Goal: Task Accomplishment & Management: Complete application form

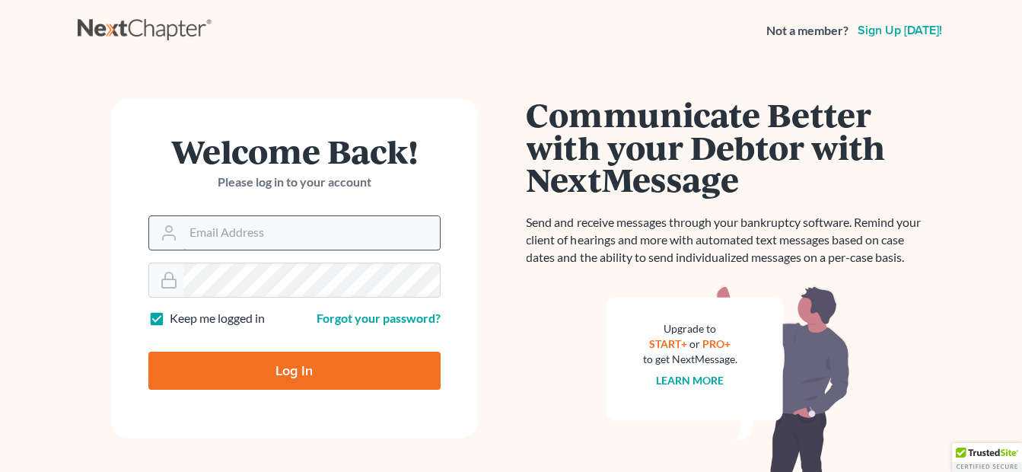
click at [269, 241] on input "Email Address" at bounding box center [311, 232] width 256 height 33
type input "fesenmyer_law@hotmail.com"
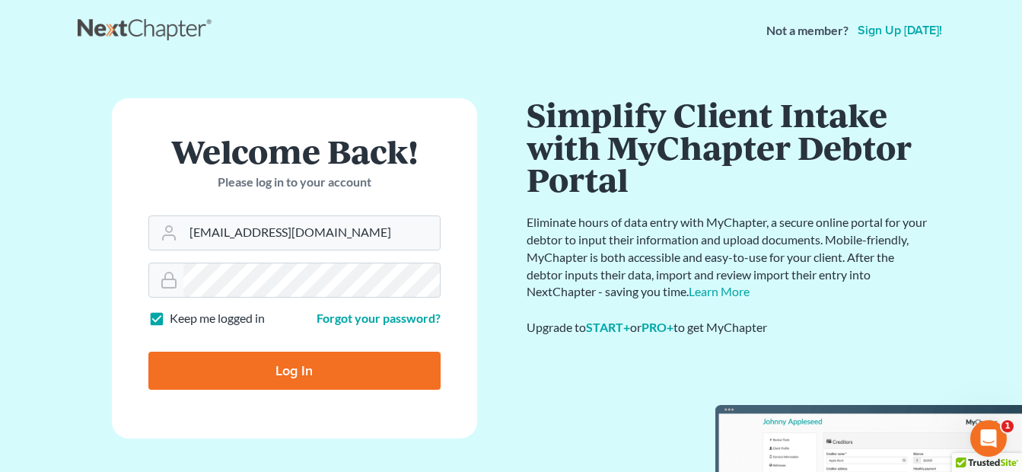
click at [287, 358] on input "Log In" at bounding box center [294, 370] width 292 height 38
type input "Thinking..."
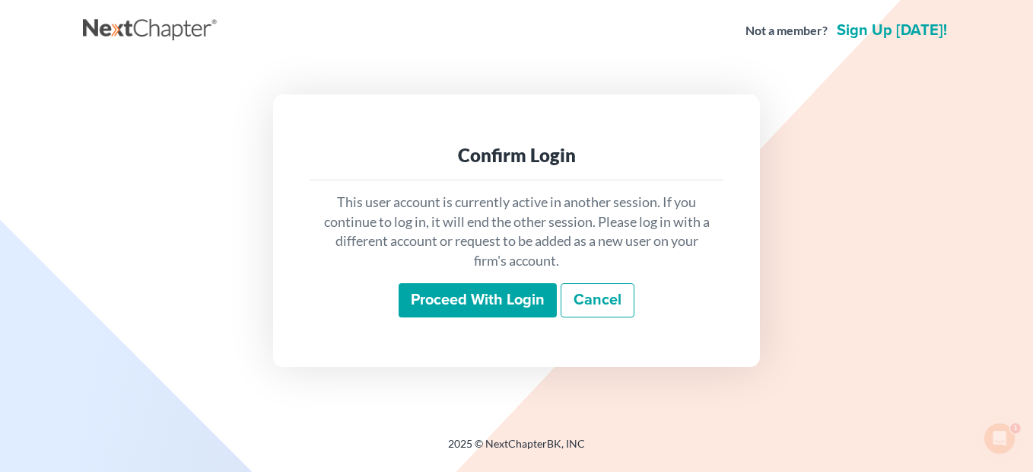
click at [523, 299] on input "Proceed with login" at bounding box center [478, 300] width 158 height 35
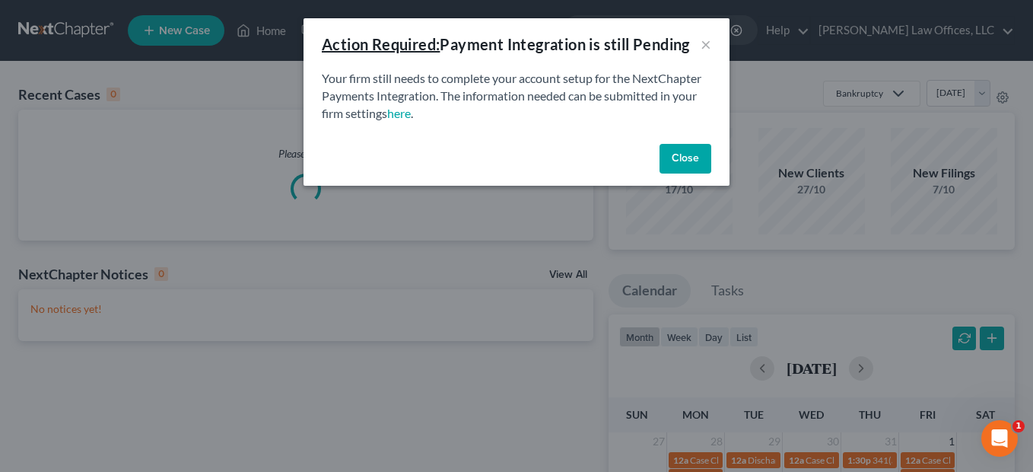
click at [675, 154] on button "Close" at bounding box center [686, 159] width 52 height 30
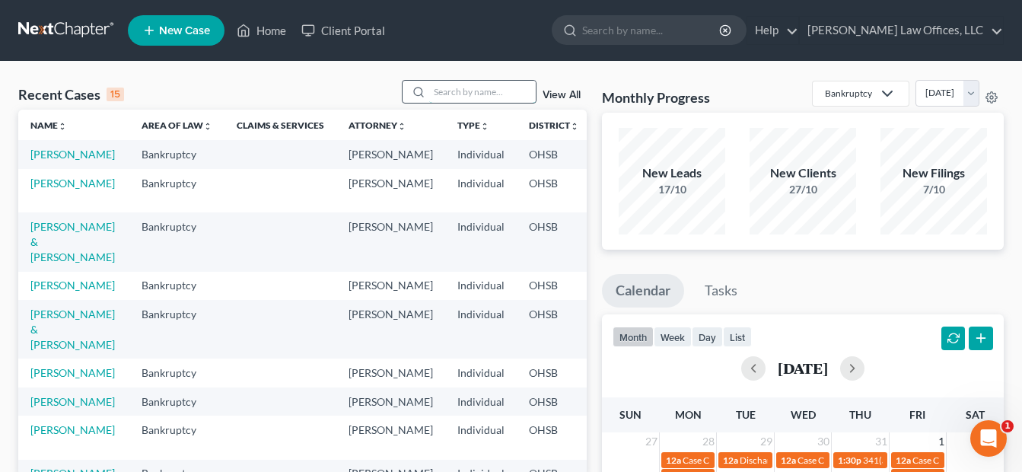
click at [457, 92] on input "search" at bounding box center [482, 92] width 106 height 22
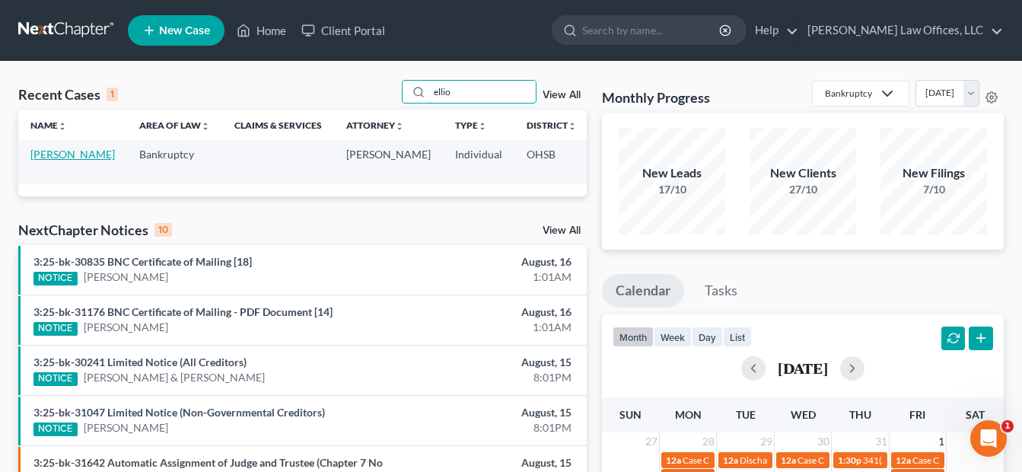
type input "ellio"
click at [46, 161] on link "[PERSON_NAME]" at bounding box center [72, 154] width 84 height 13
select select "4"
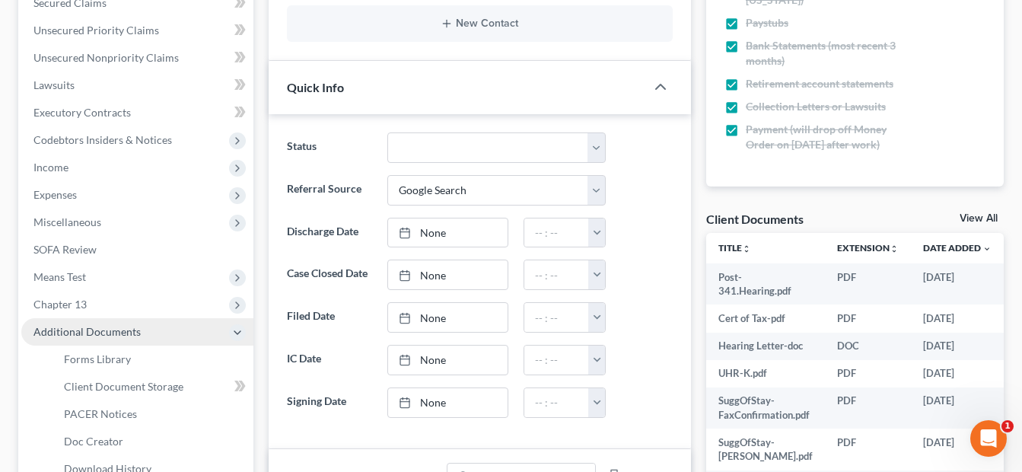
scroll to position [456, 0]
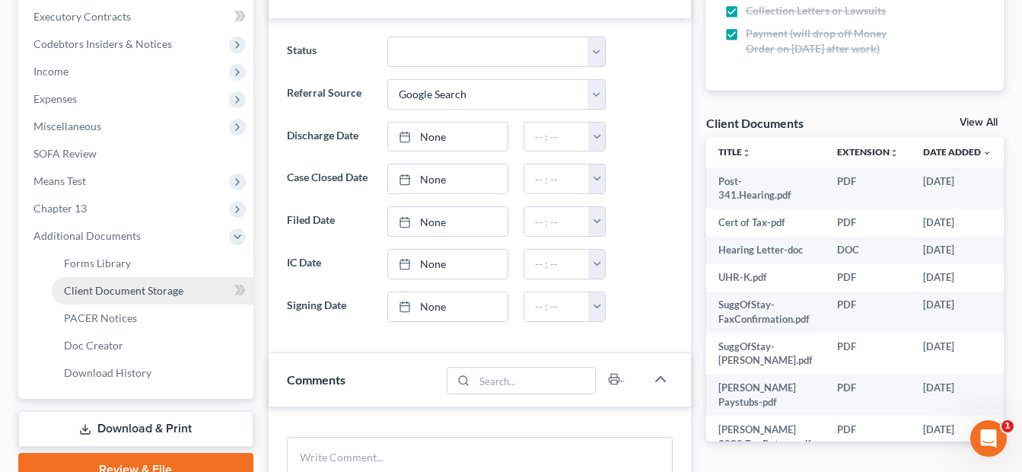
click at [150, 292] on span "Client Document Storage" at bounding box center [123, 290] width 119 height 13
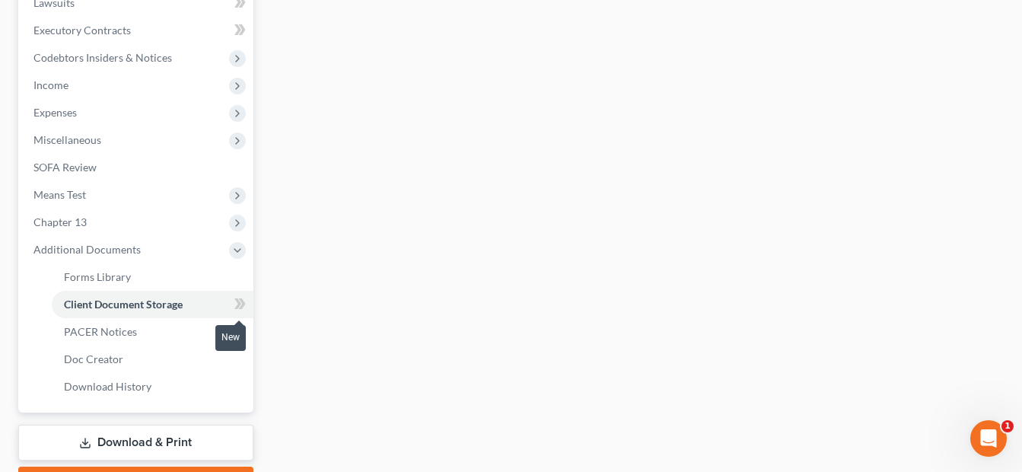
scroll to position [236, 0]
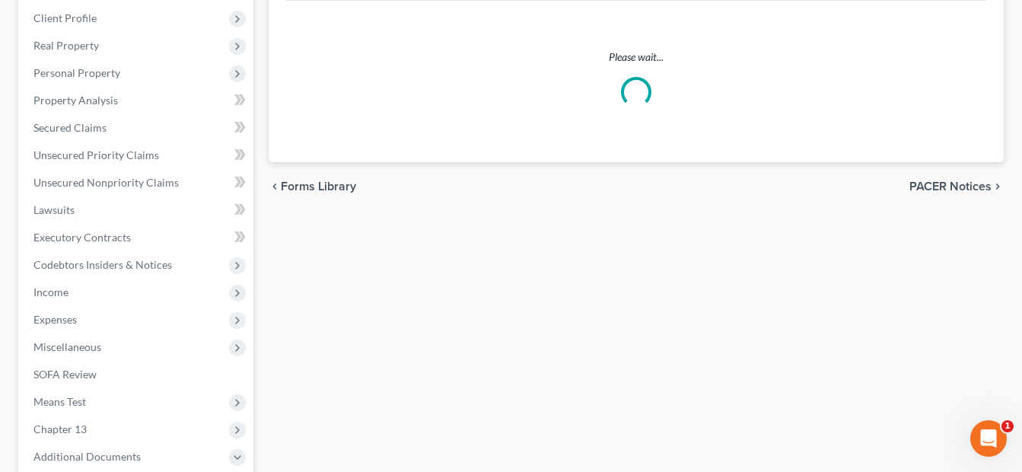
select select "7"
select select "52"
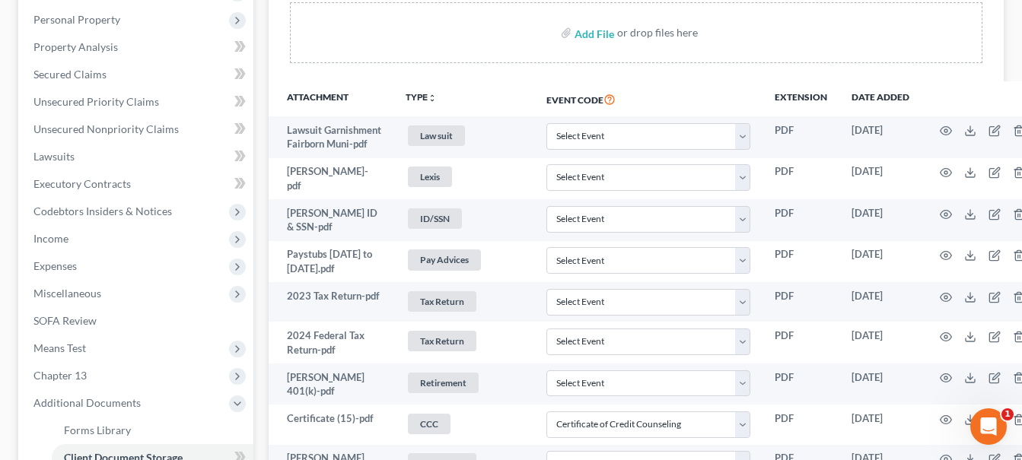
scroll to position [380, 0]
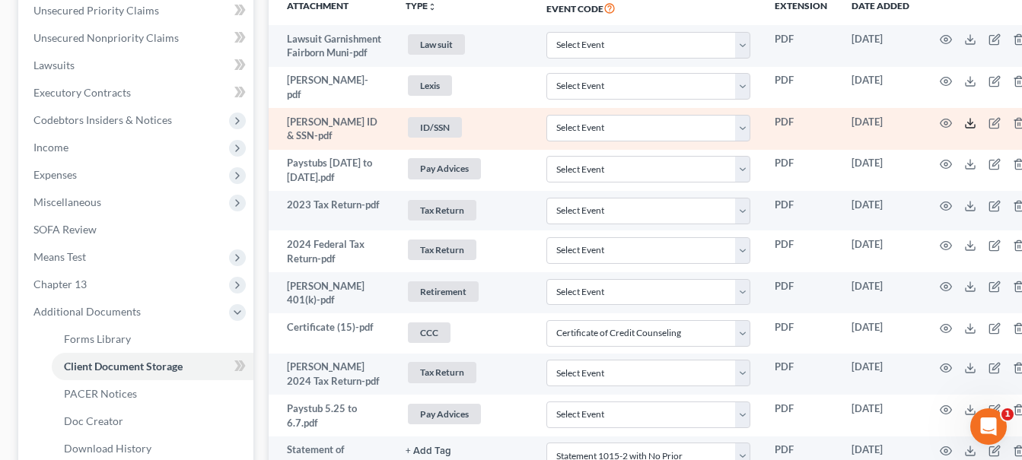
click at [966, 129] on icon at bounding box center [970, 123] width 12 height 12
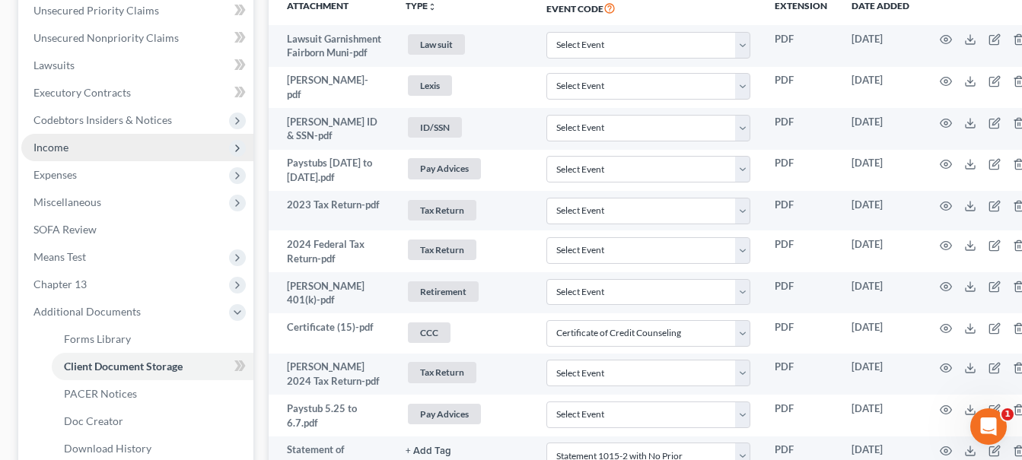
click at [134, 155] on span "Income" at bounding box center [137, 147] width 232 height 27
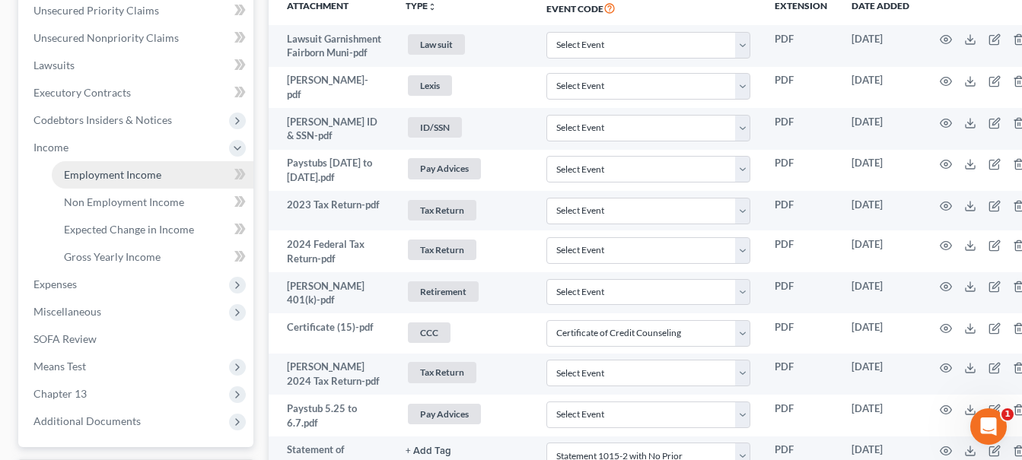
click at [132, 178] on span "Employment Income" at bounding box center [112, 174] width 97 height 13
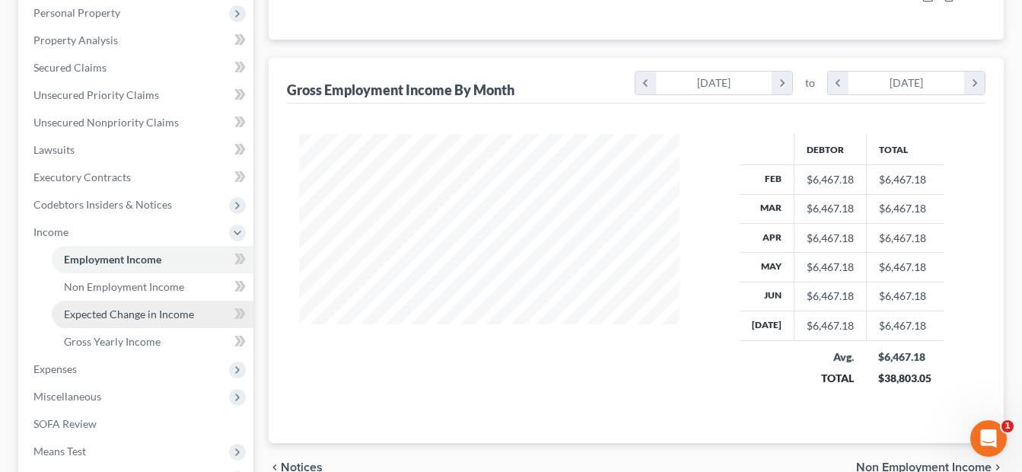
scroll to position [304, 0]
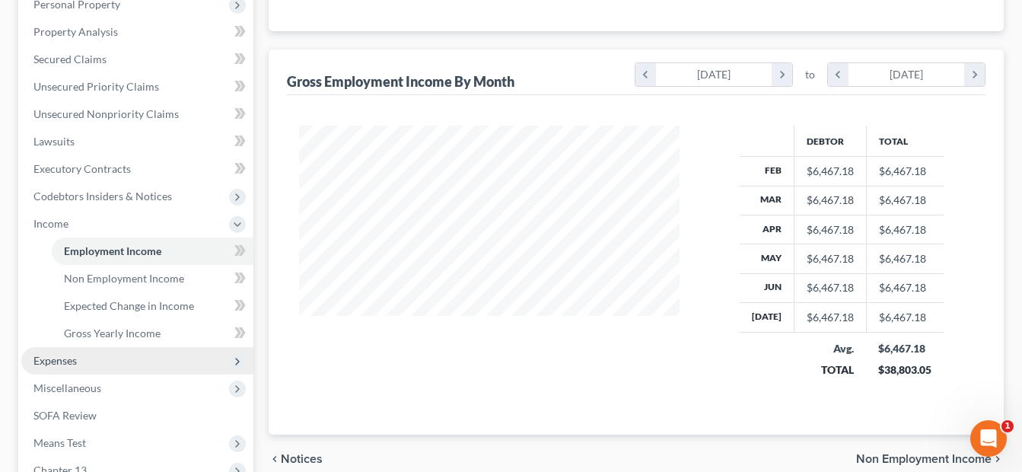
click at [70, 373] on span "Expenses" at bounding box center [137, 360] width 232 height 27
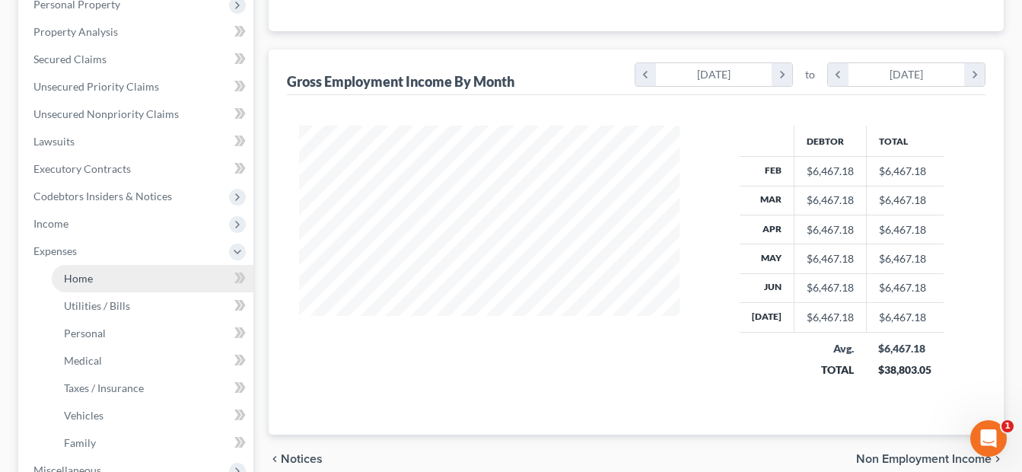
click at [119, 281] on link "Home" at bounding box center [153, 278] width 202 height 27
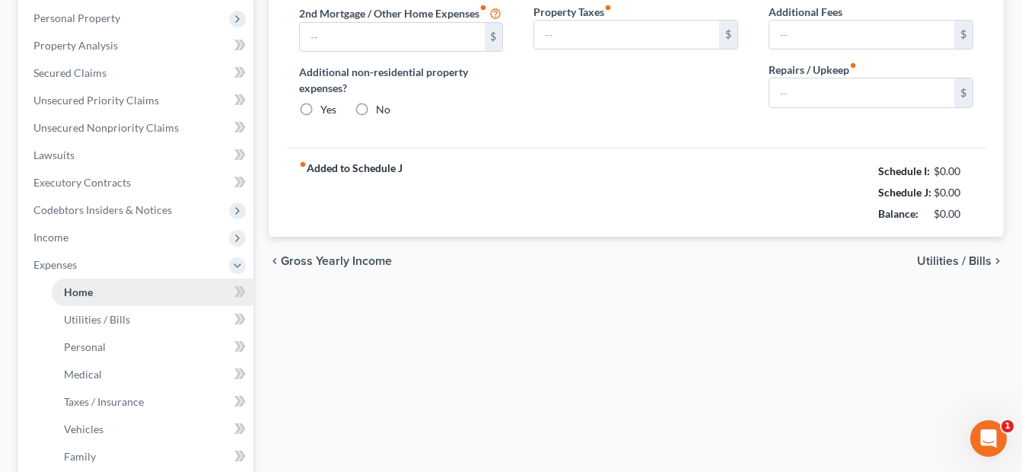
type input "785.00"
type input "0.00"
radio input "true"
type input "0.00"
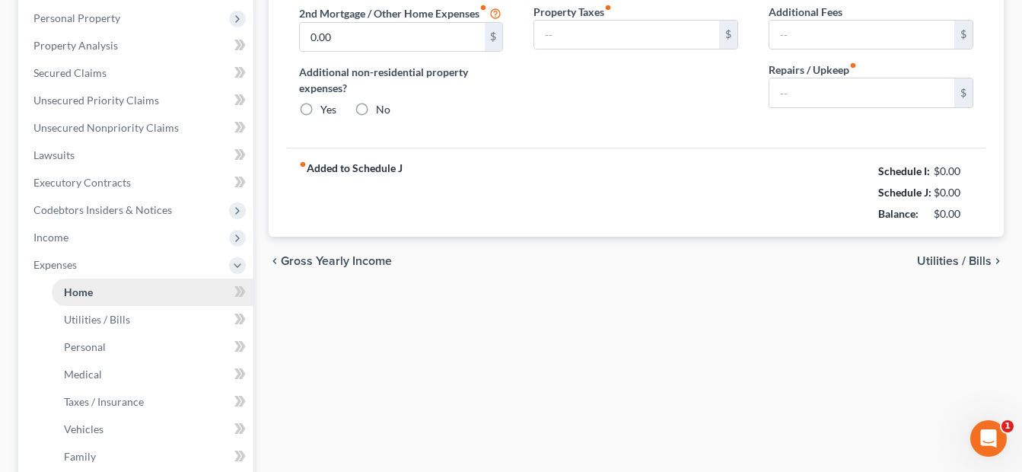
type input "0.00"
type input "50.00"
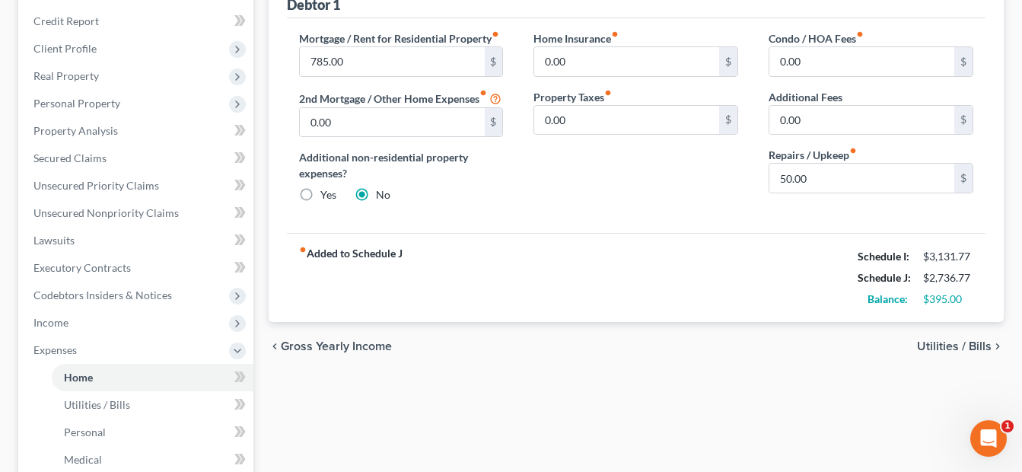
scroll to position [228, 0]
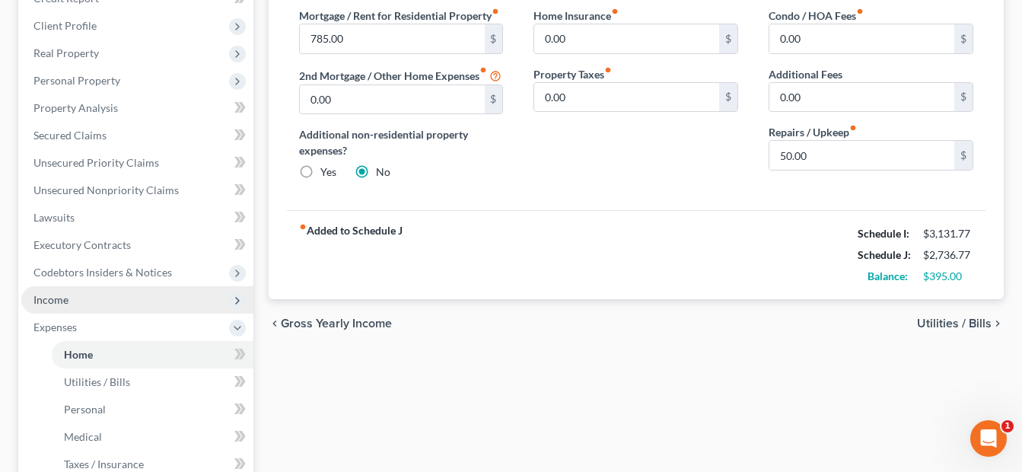
click at [49, 294] on span "Income" at bounding box center [50, 299] width 35 height 13
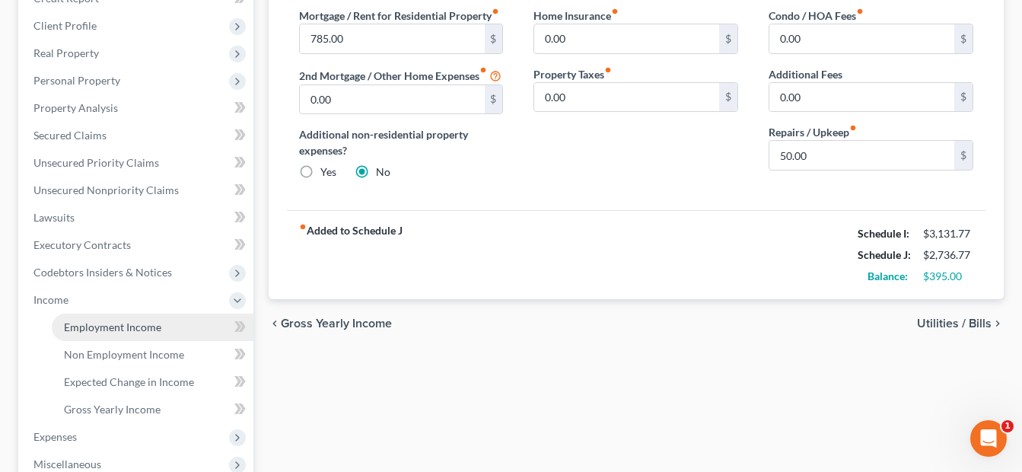
click at [92, 326] on span "Employment Income" at bounding box center [112, 326] width 97 height 13
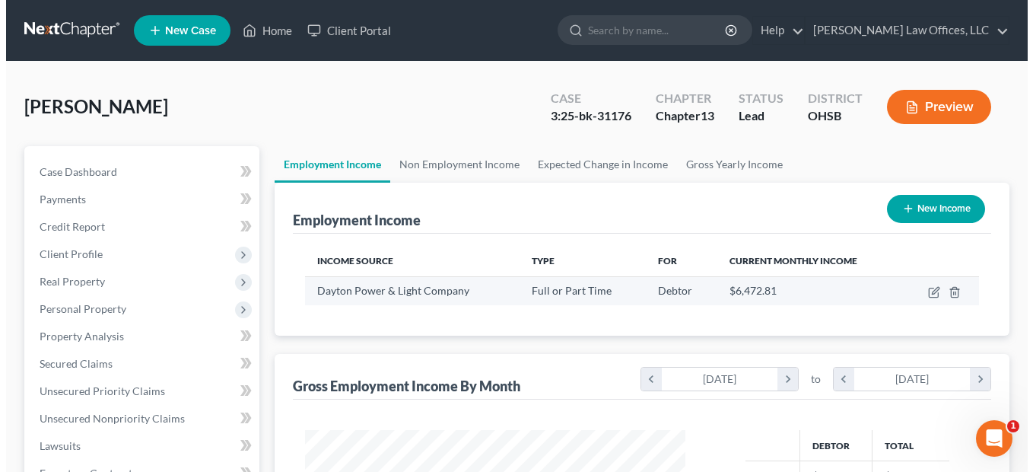
scroll to position [273, 412]
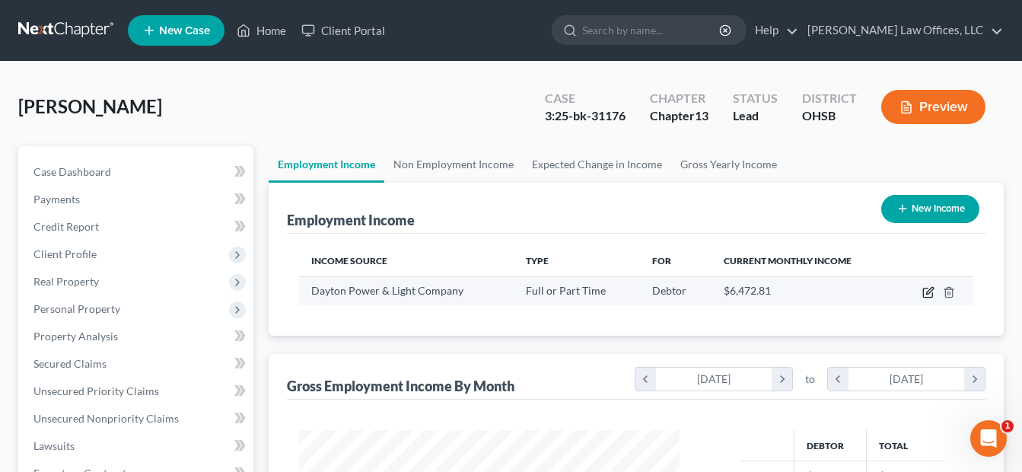
click at [924, 291] on icon "button" at bounding box center [928, 292] width 12 height 12
select select "0"
select select "36"
select select "2"
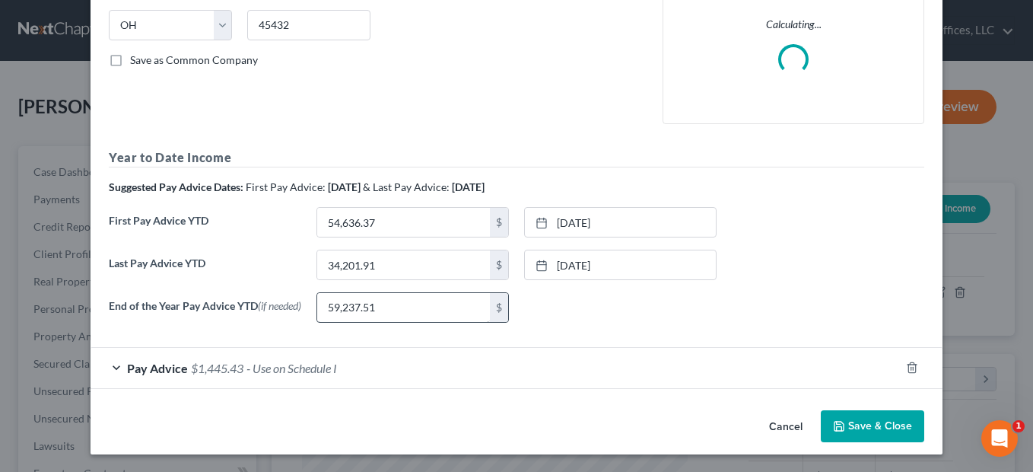
scroll to position [308, 0]
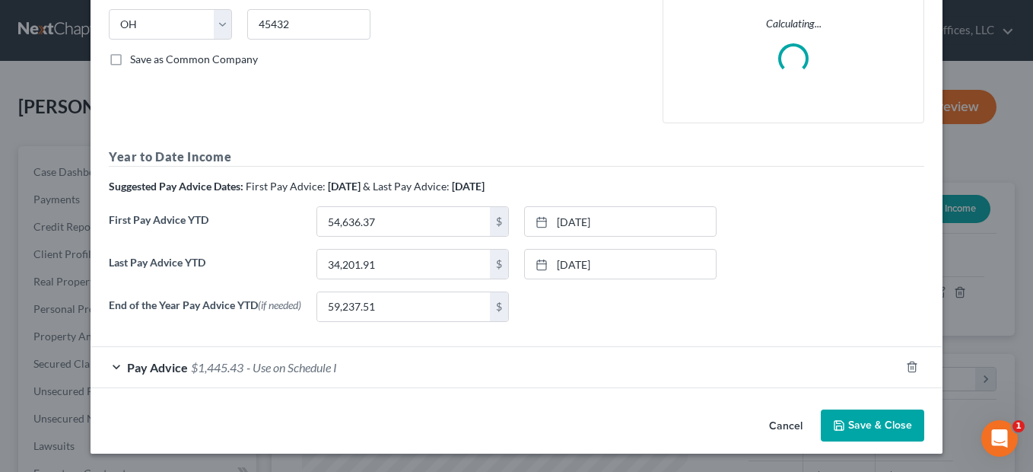
click at [360, 356] on div "Pay Advice $1,445.43 - Use on Schedule I" at bounding box center [495, 367] width 809 height 40
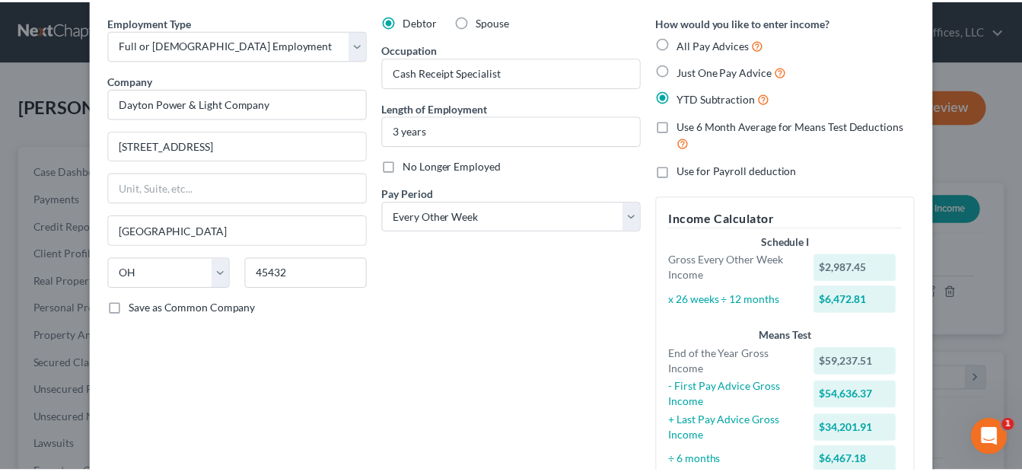
scroll to position [0, 0]
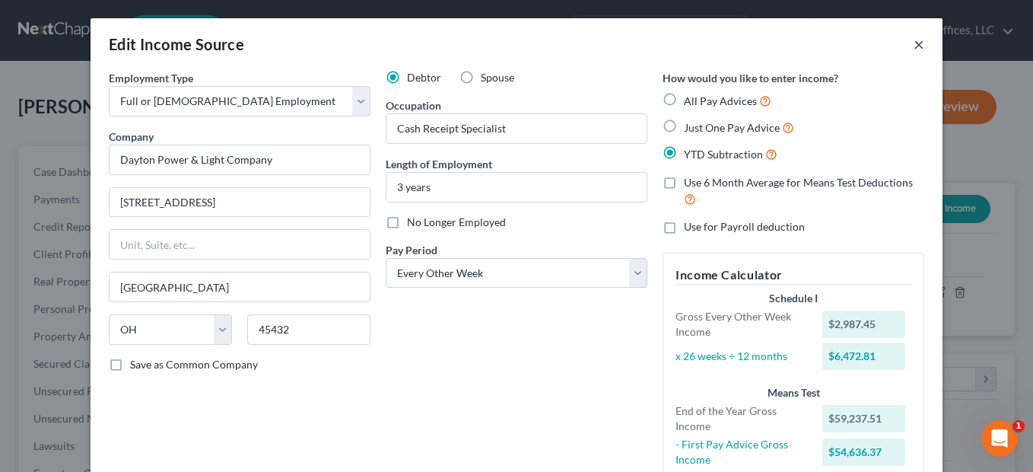
click at [916, 46] on button "×" at bounding box center [919, 44] width 11 height 18
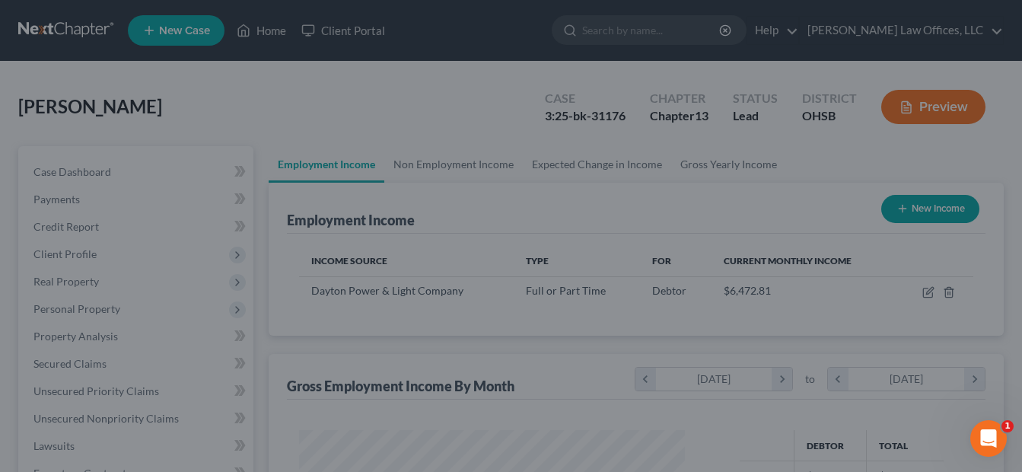
scroll to position [760412, 760273]
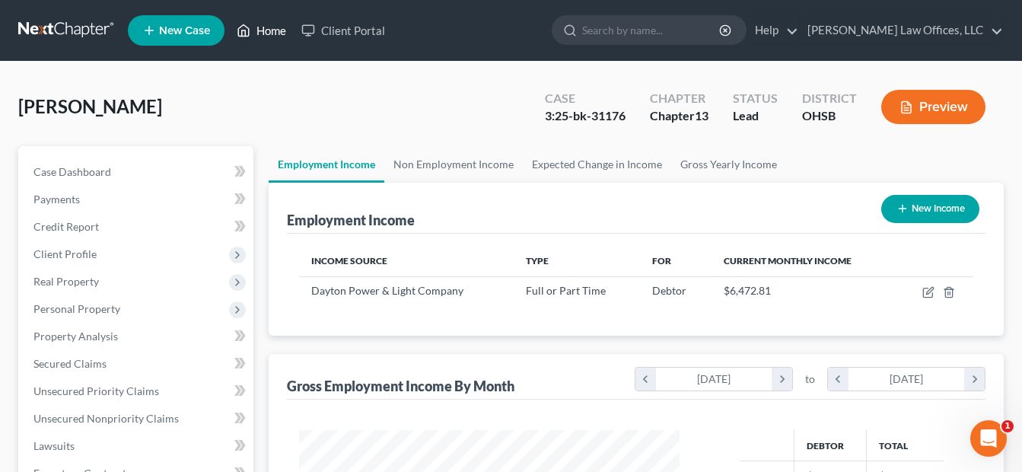
click at [254, 31] on link "Home" at bounding box center [261, 30] width 65 height 27
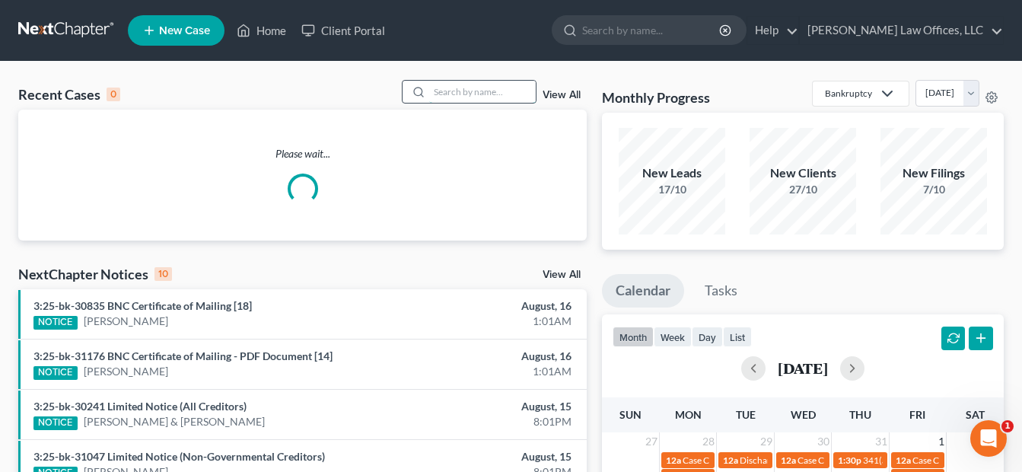
click at [459, 93] on input "search" at bounding box center [482, 92] width 106 height 22
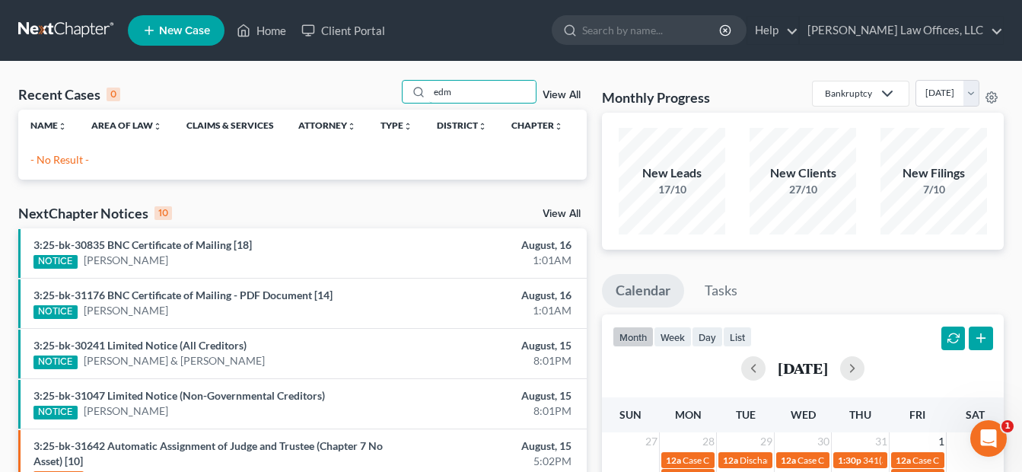
type input "edm"
click at [570, 96] on link "View All" at bounding box center [561, 95] width 38 height 11
